Goal: Information Seeking & Learning: Learn about a topic

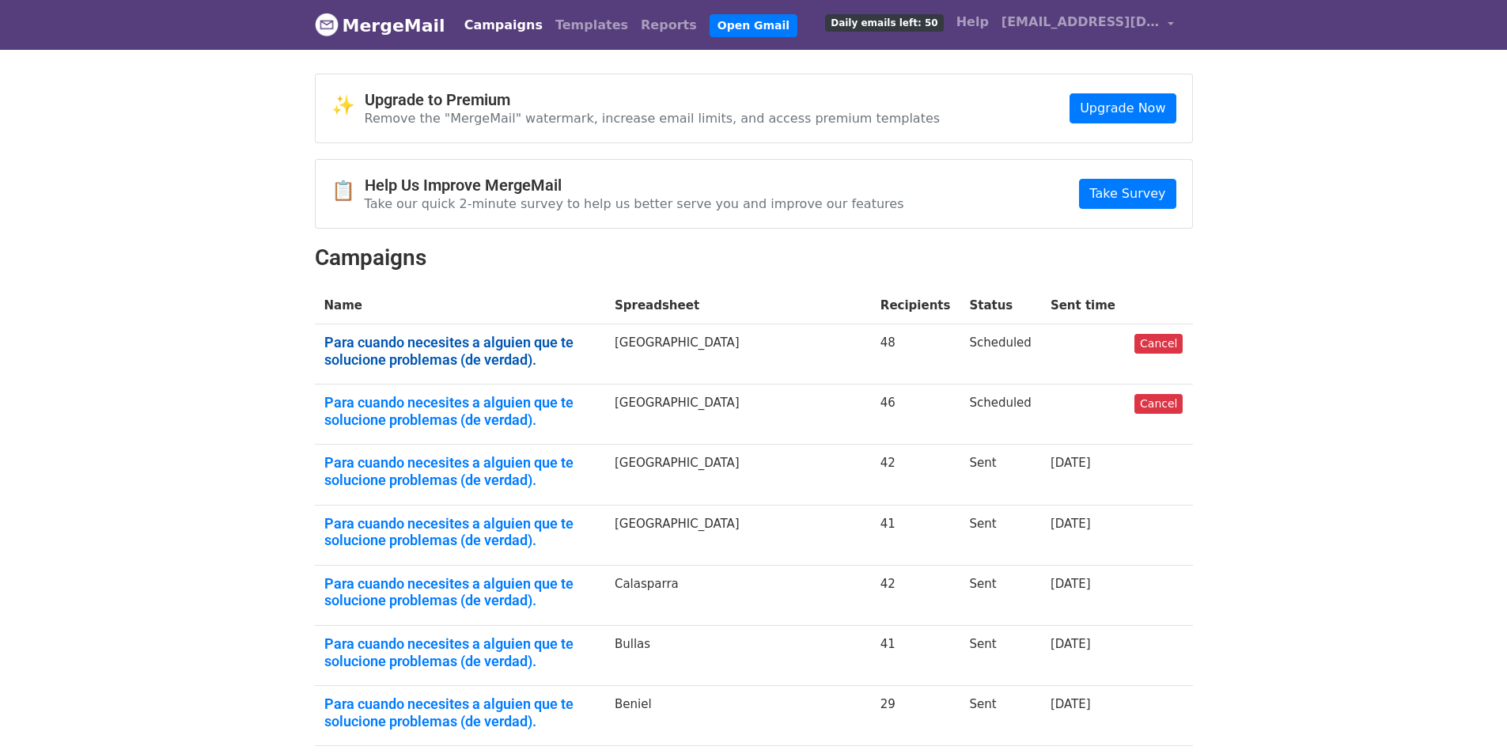
click at [495, 350] on link "Para cuando necesites a alguien que te solucione problemas (de verdad)." at bounding box center [459, 351] width 271 height 34
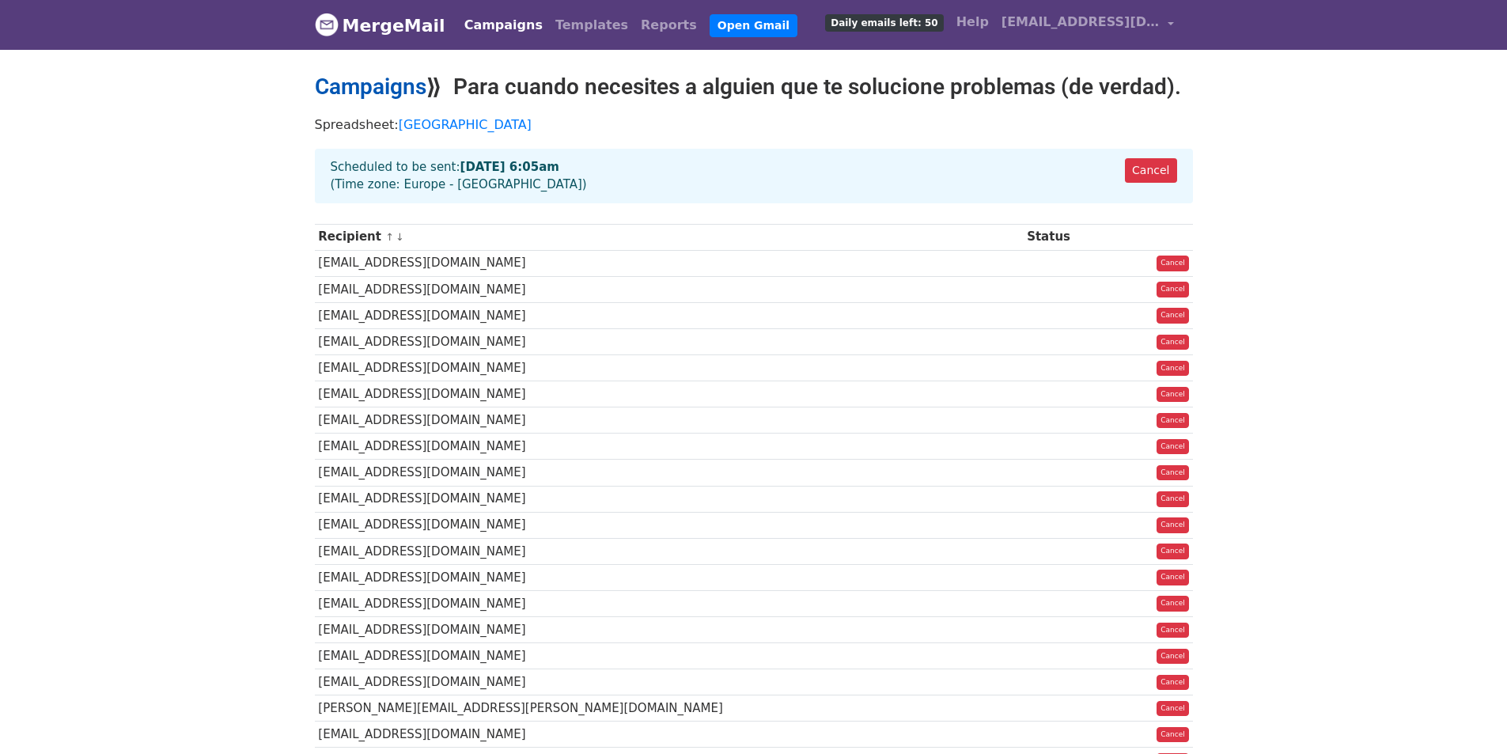
click at [386, 81] on link "Campaigns" at bounding box center [371, 87] width 112 height 26
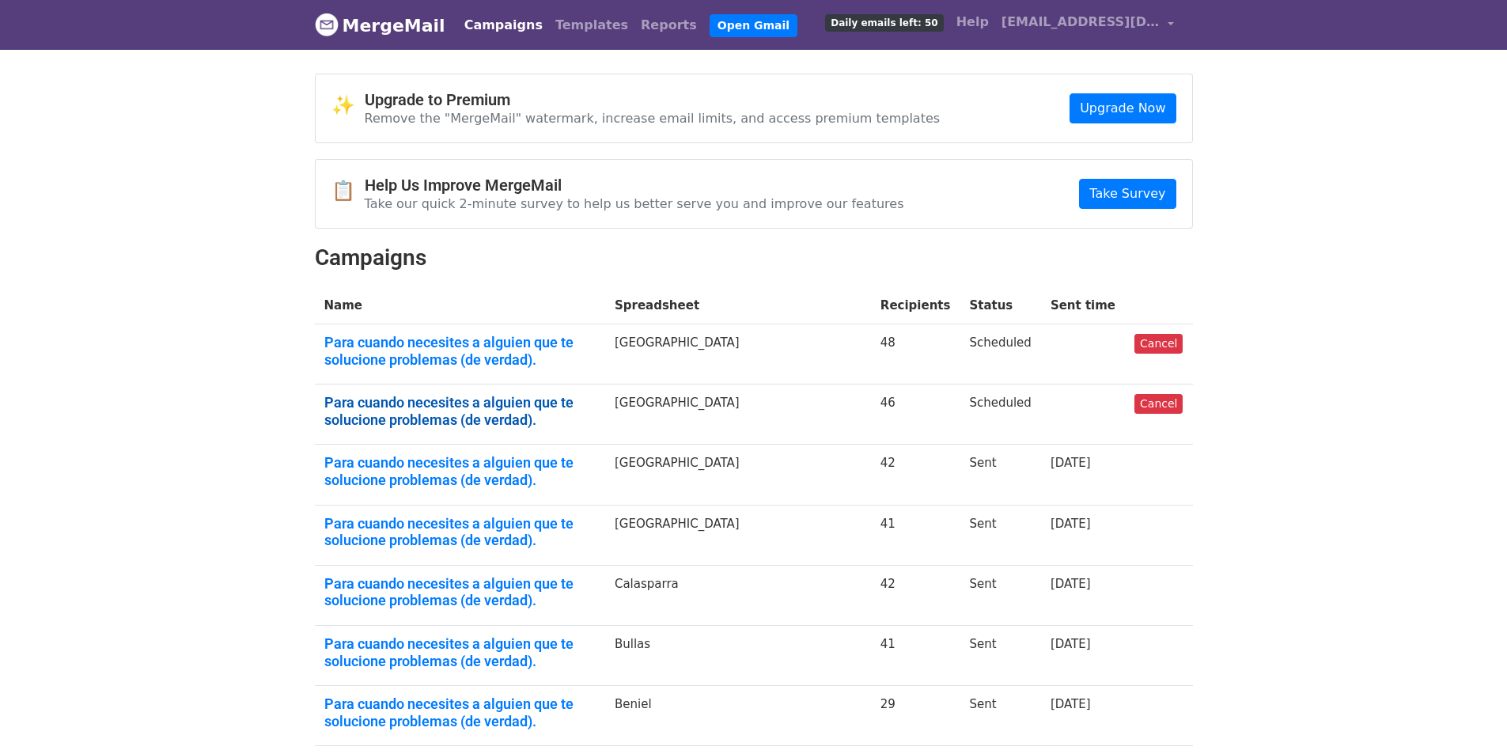
click at [403, 407] on link "Para cuando necesites a alguien que te solucione problemas (de verdad)." at bounding box center [459, 411] width 271 height 34
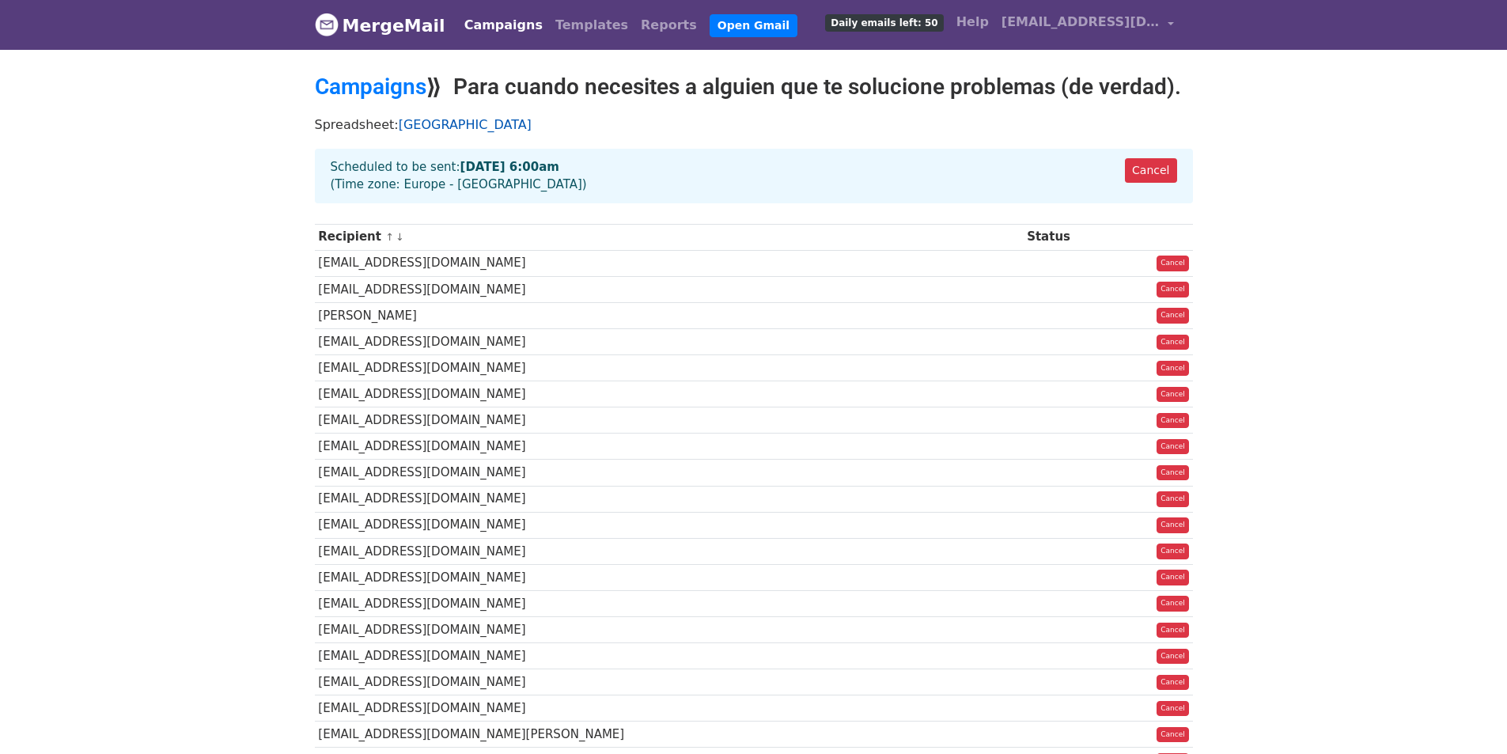
click at [430, 124] on link "[GEOGRAPHIC_DATA]" at bounding box center [465, 124] width 133 height 15
